Goal: Communication & Community: Share content

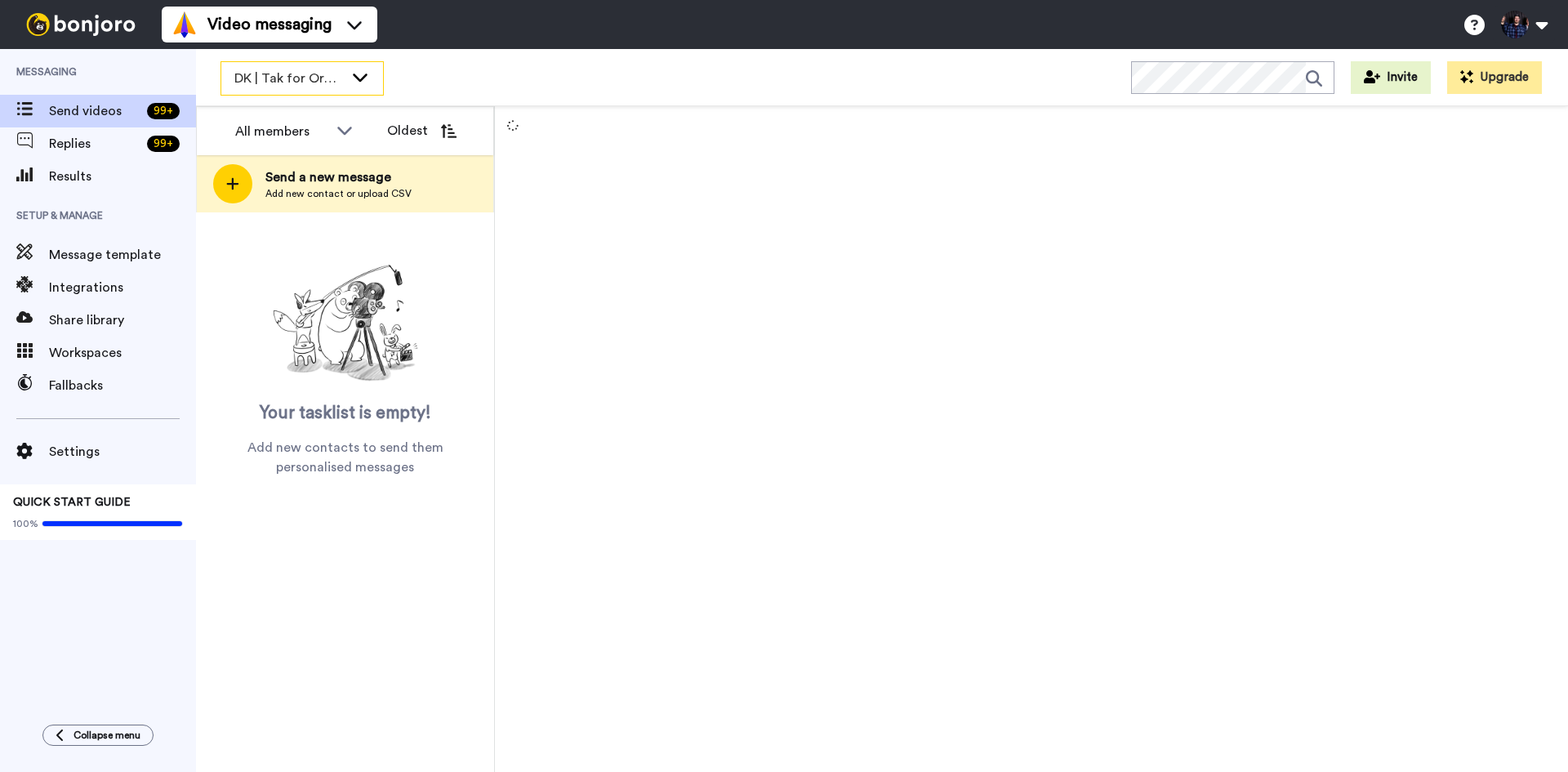
click at [348, 79] on div "DK | Tak for Ordre" at bounding box center [302, 79] width 162 height 33
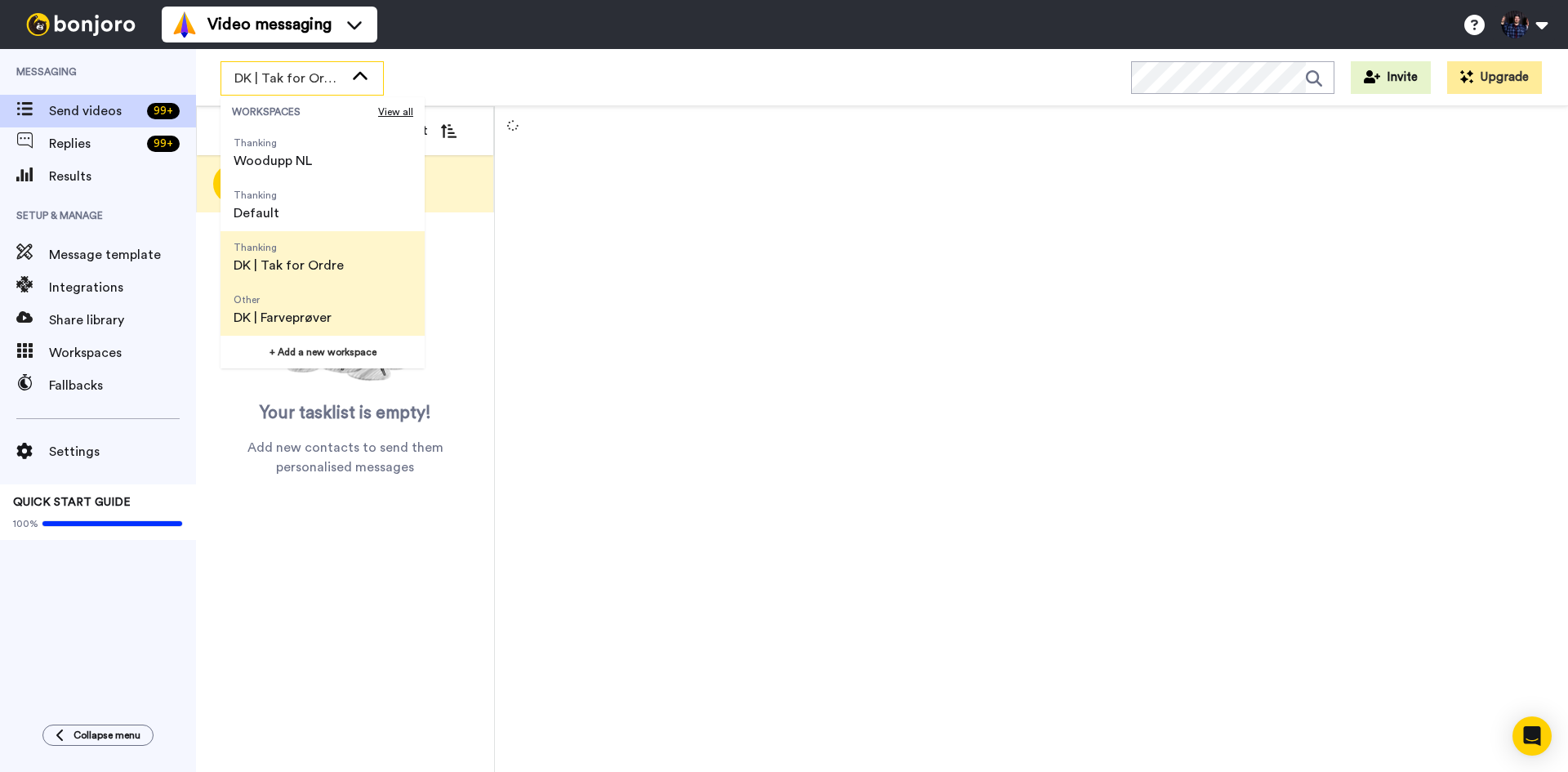
scroll to position [82, 0]
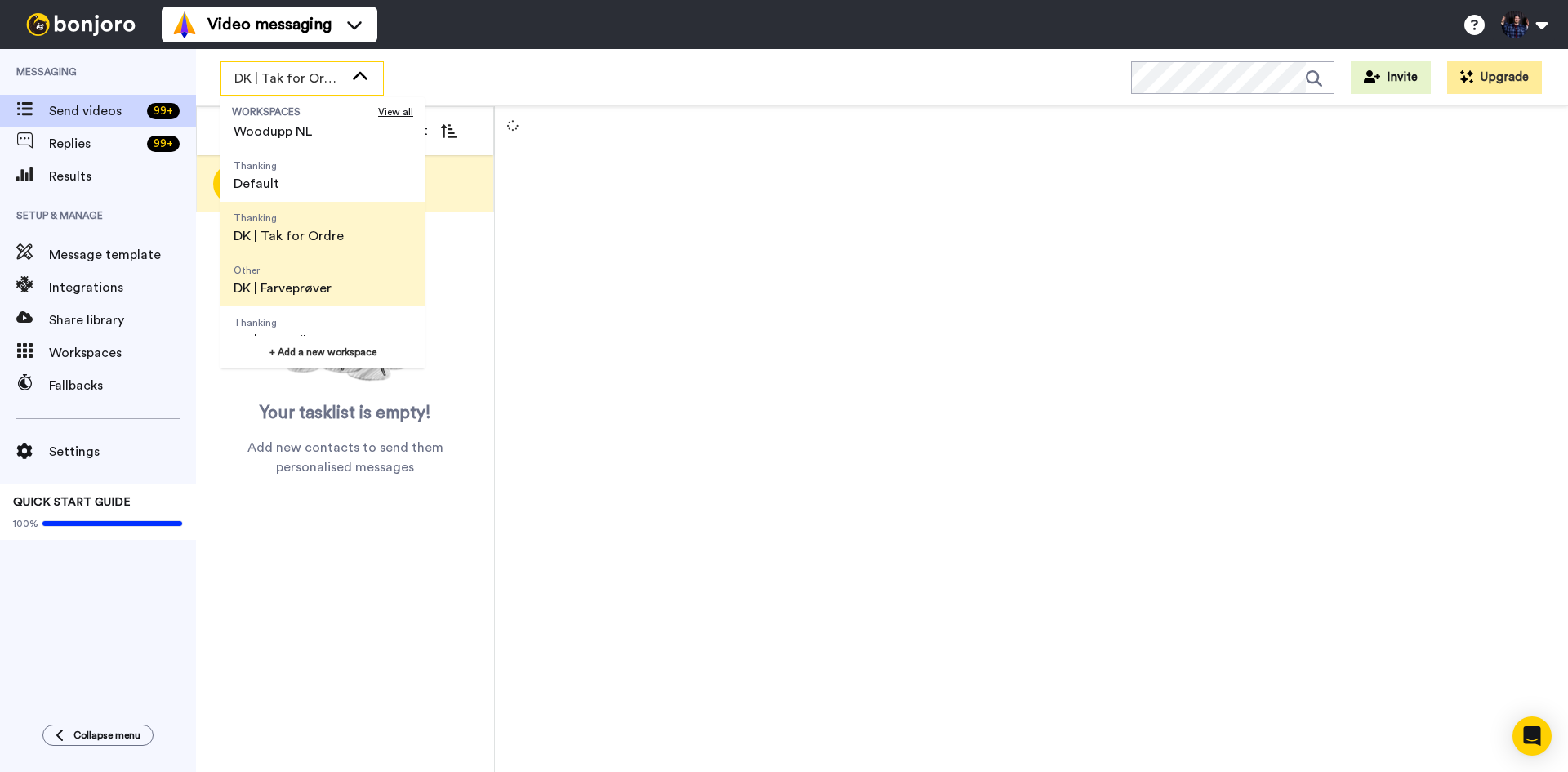
click at [348, 284] on li "Other DK | Farveprøver" at bounding box center [322, 281] width 204 height 52
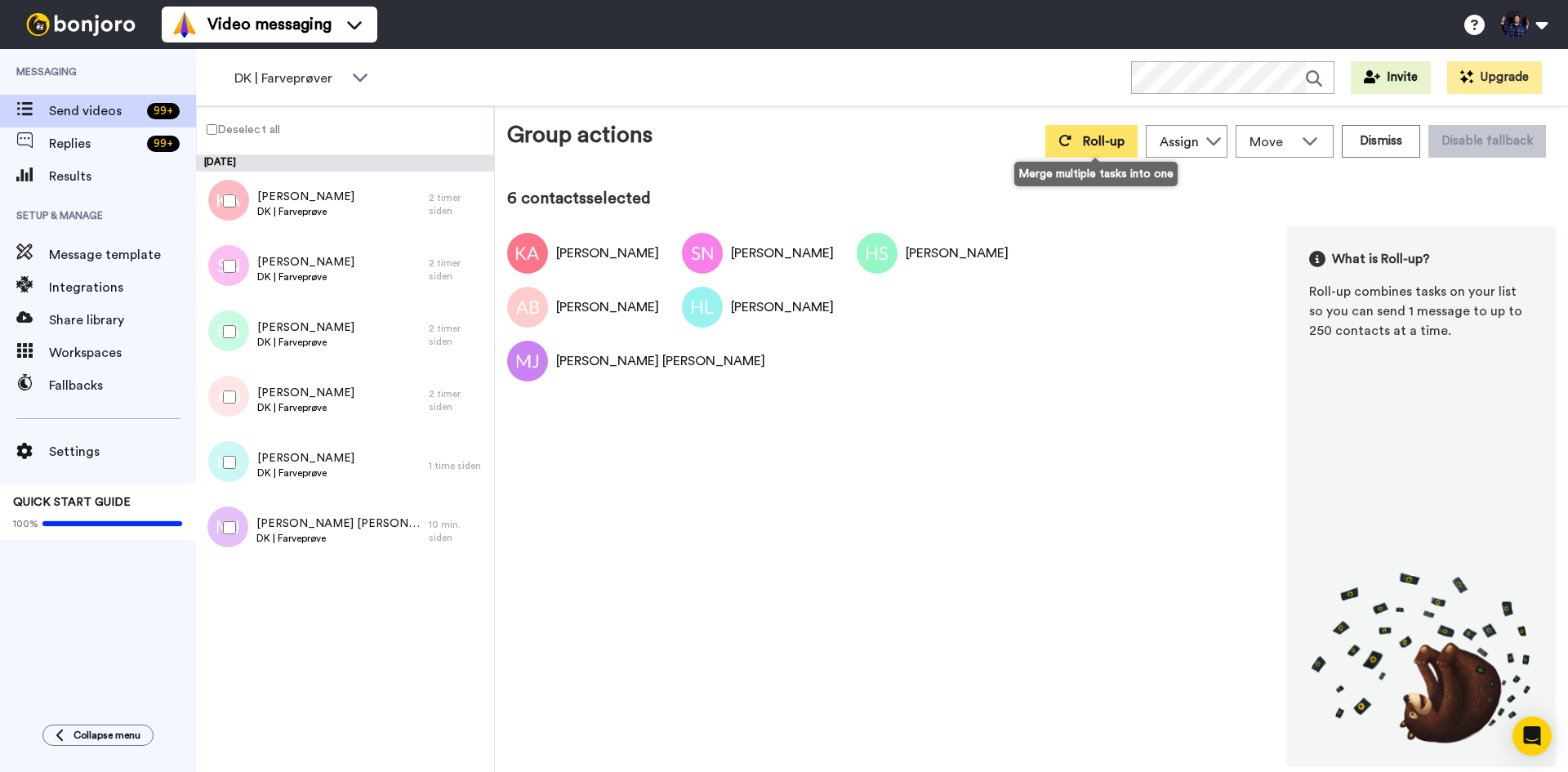
click at [1135, 132] on button "Roll-up" at bounding box center [1091, 142] width 92 height 33
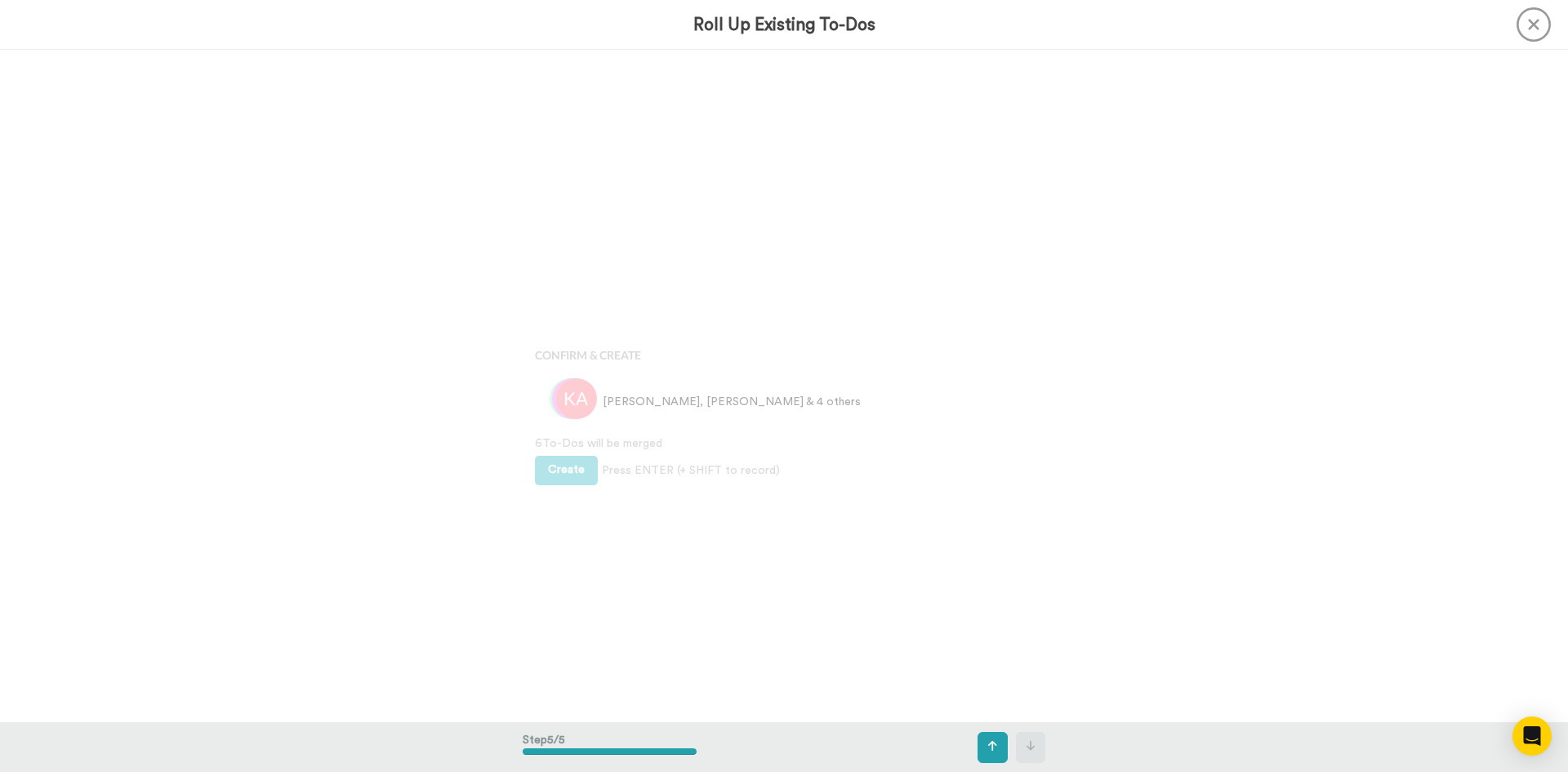
scroll to position [2689, 0]
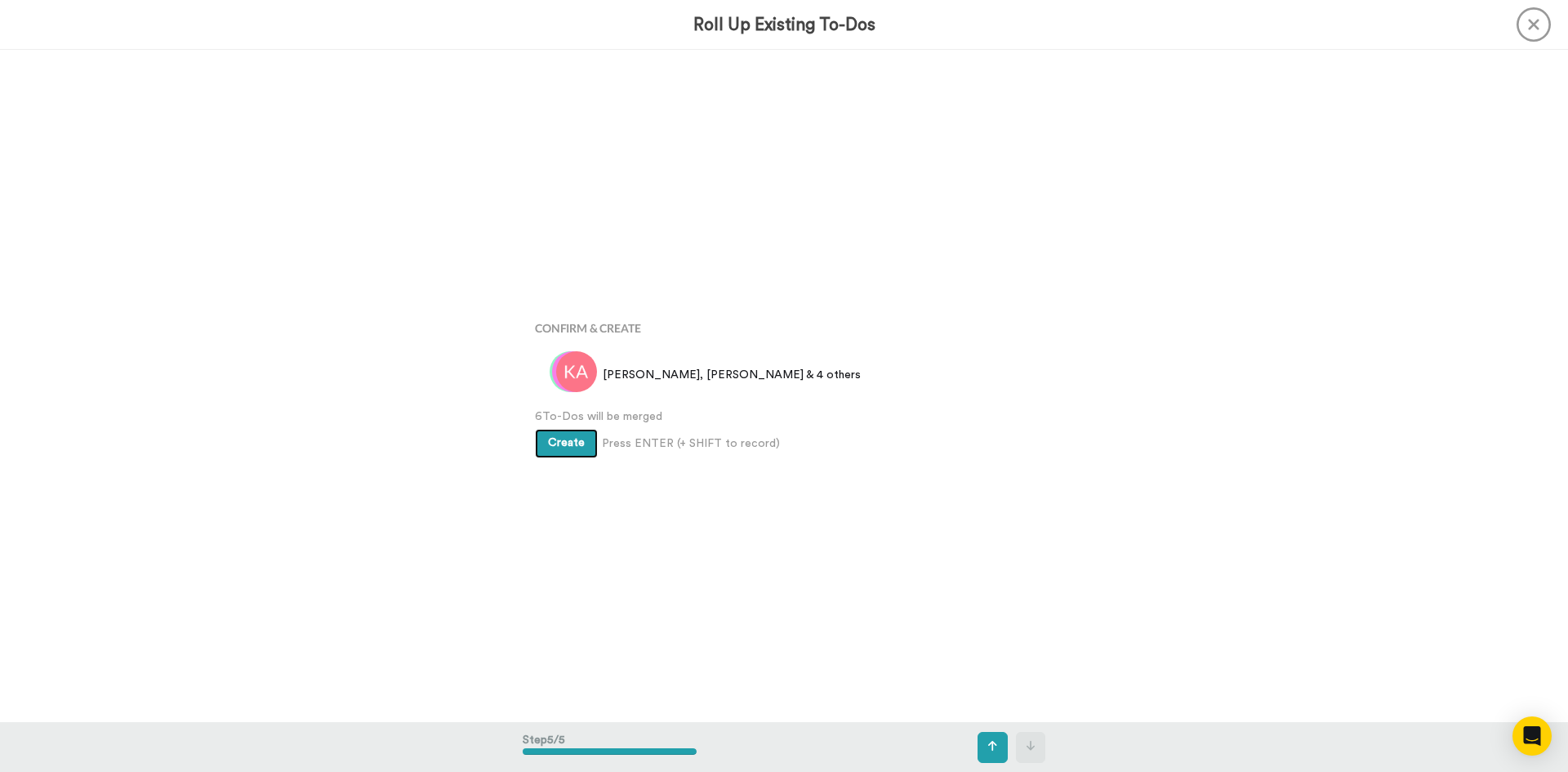
click at [585, 435] on button "Create" at bounding box center [566, 444] width 63 height 29
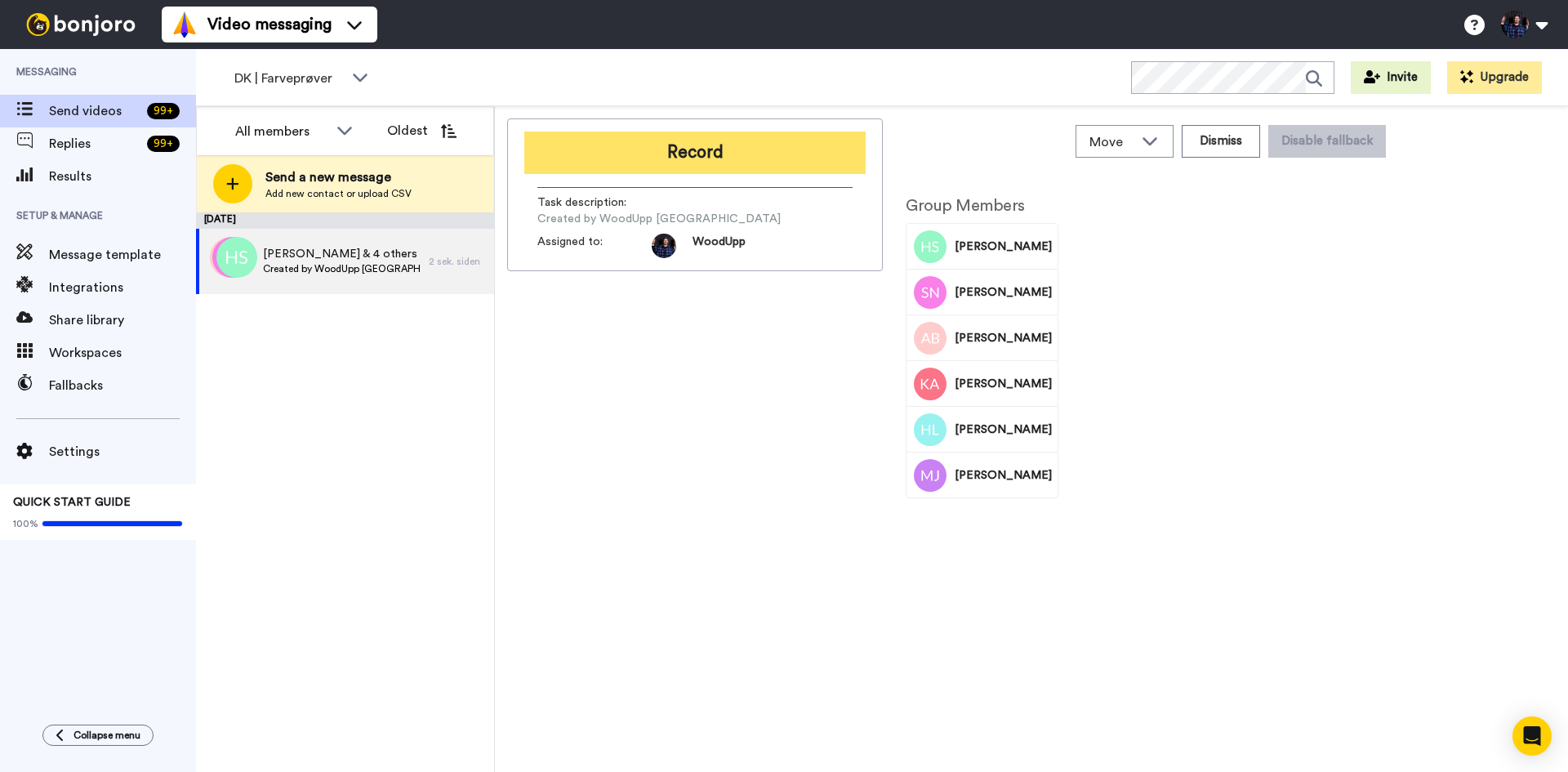
click at [757, 154] on button "Record" at bounding box center [695, 152] width 342 height 43
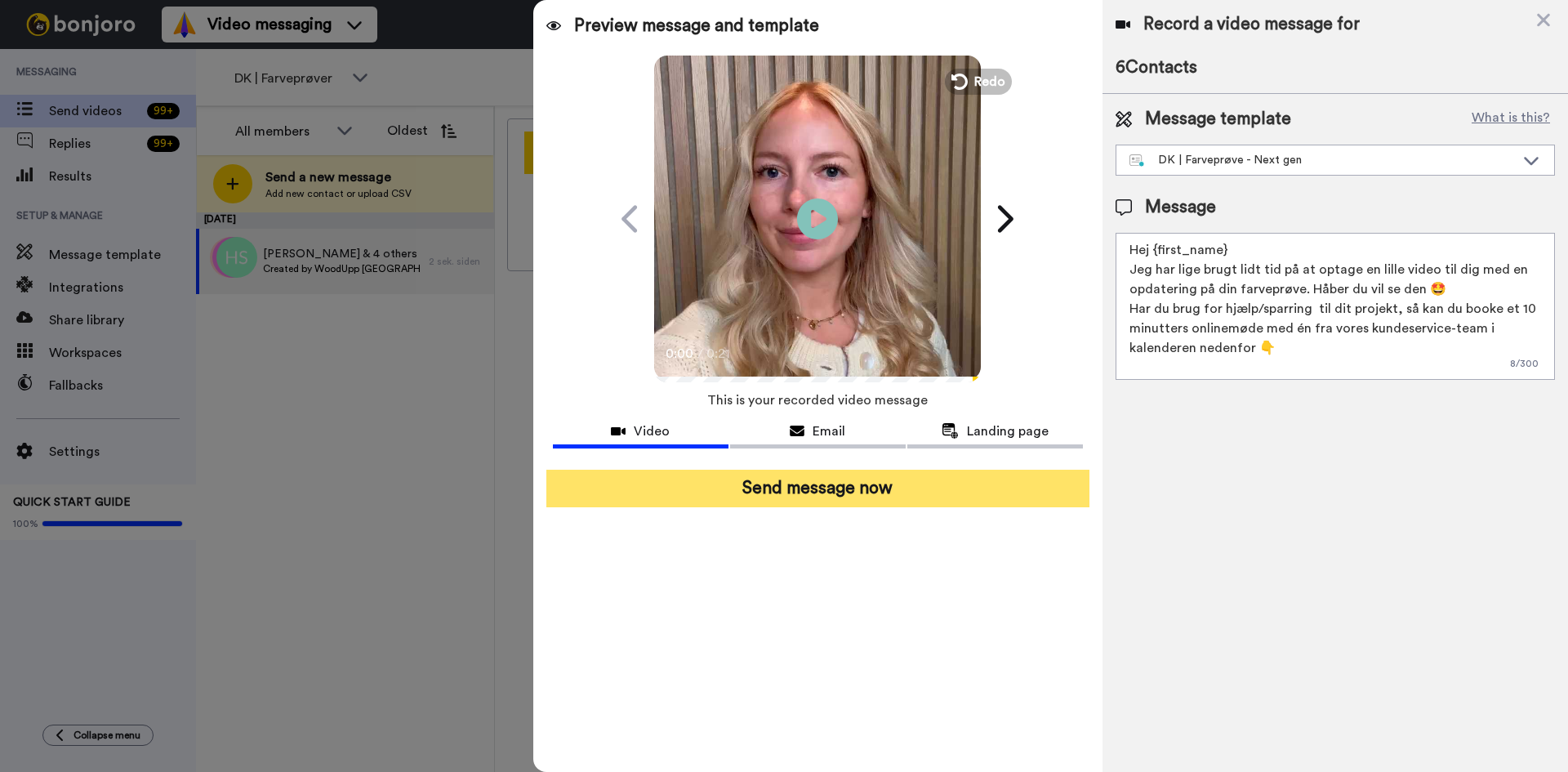
click at [881, 497] on button "Send message now" at bounding box center [817, 488] width 543 height 38
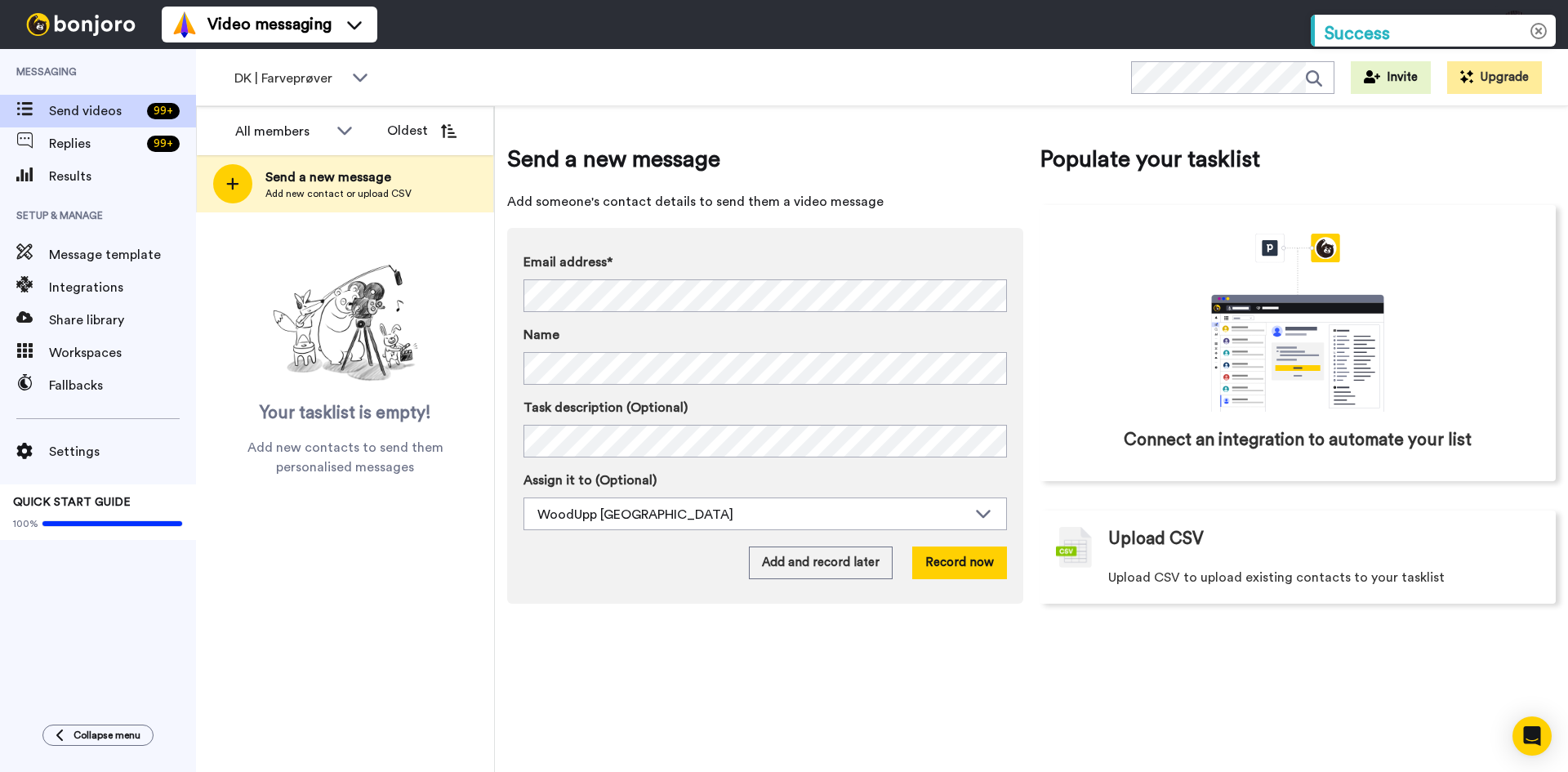
click at [1536, 34] on body "Success Upload is processing... Video messaging Help docs Settings Messaging Se…" at bounding box center [784, 386] width 1568 height 772
